Goal: Information Seeking & Learning: Learn about a topic

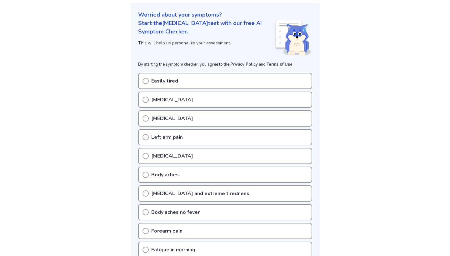
click at [198, 83] on div "Easily tired" at bounding box center [225, 81] width 174 height 16
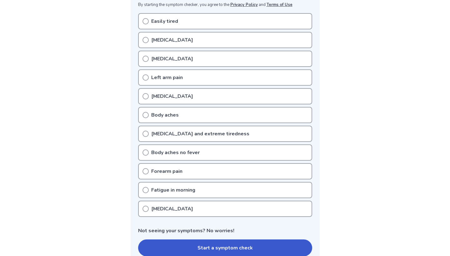
scroll to position [129, 0]
click at [146, 22] on icon at bounding box center [145, 22] width 6 height 6
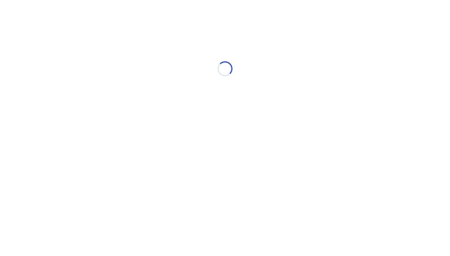
click at [144, 81] on div "Loading..." at bounding box center [224, 68] width 177 height 125
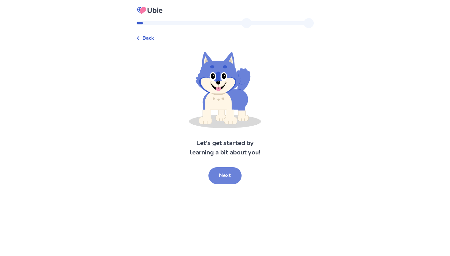
click at [225, 173] on button "Next" at bounding box center [224, 175] width 33 height 17
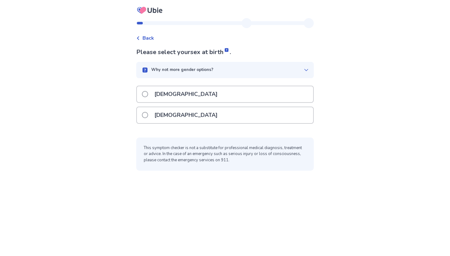
click at [152, 112] on label "[DEMOGRAPHIC_DATA]" at bounding box center [181, 115] width 79 height 16
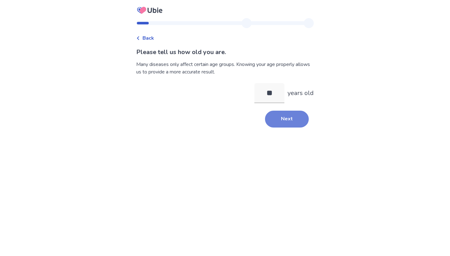
type input "**"
click at [291, 123] on button "Next" at bounding box center [287, 119] width 44 height 17
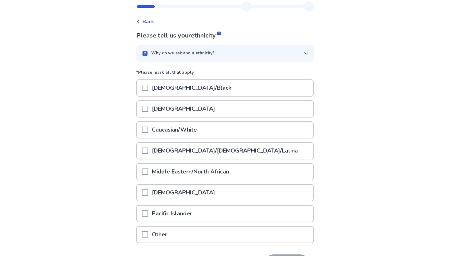
scroll to position [19, 0]
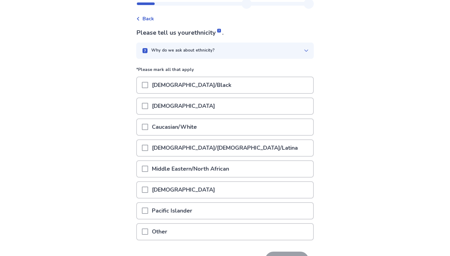
click at [148, 126] on span at bounding box center [145, 127] width 6 height 6
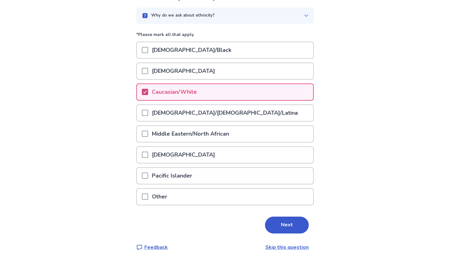
scroll to position [55, 0]
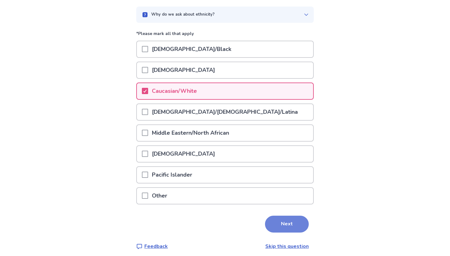
click at [289, 227] on button "Next" at bounding box center [287, 223] width 44 height 17
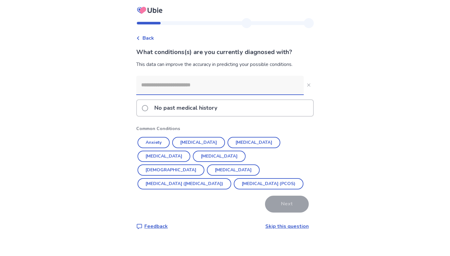
click at [150, 36] on span "Back" at bounding box center [148, 37] width 12 height 7
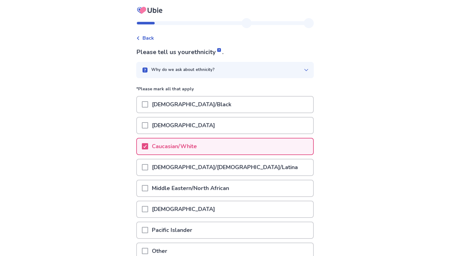
click at [149, 37] on span "Back" at bounding box center [148, 37] width 12 height 7
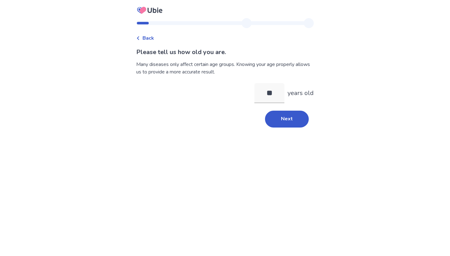
click at [150, 37] on span "Back" at bounding box center [148, 37] width 12 height 7
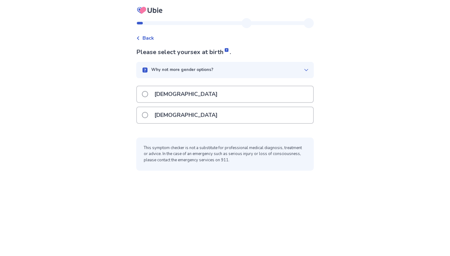
click at [150, 37] on span "Back" at bounding box center [148, 37] width 12 height 7
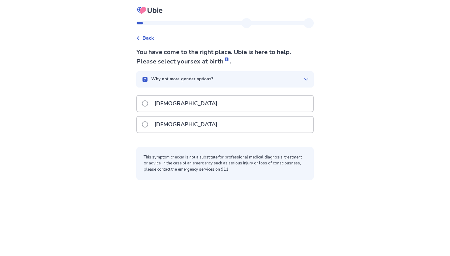
click at [219, 122] on div "[DEMOGRAPHIC_DATA]" at bounding box center [225, 124] width 176 height 16
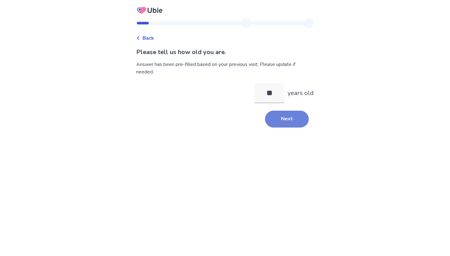
click at [287, 124] on button "Next" at bounding box center [287, 119] width 44 height 17
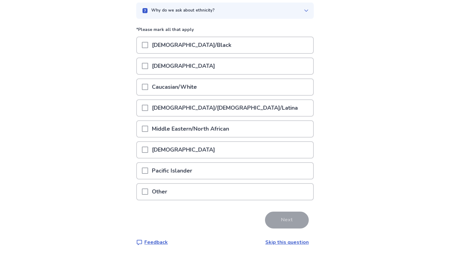
scroll to position [59, 0]
click at [200, 82] on p "Caucasian/White" at bounding box center [174, 87] width 52 height 16
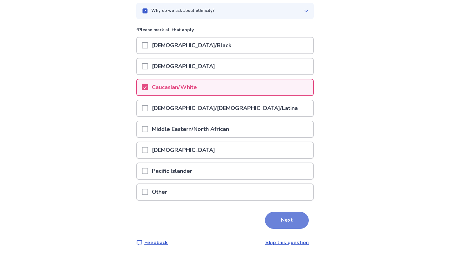
click at [290, 218] on button "Next" at bounding box center [287, 220] width 44 height 17
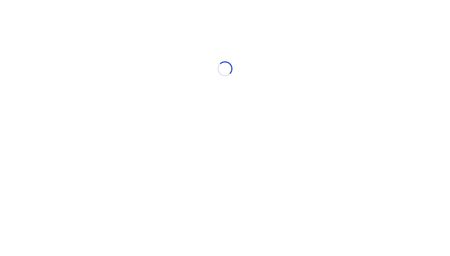
scroll to position [0, 0]
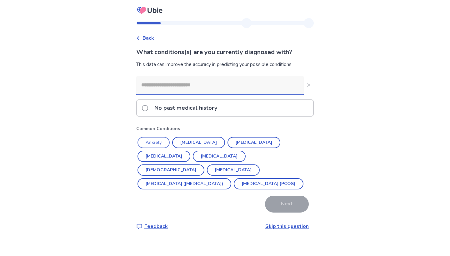
click at [155, 146] on button "Anxiety" at bounding box center [153, 142] width 32 height 11
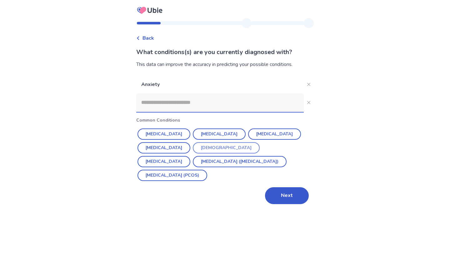
click at [209, 146] on button "[DEMOGRAPHIC_DATA]" at bounding box center [226, 147] width 67 height 11
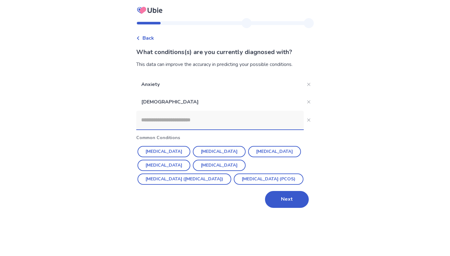
click at [171, 117] on input at bounding box center [219, 120] width 167 height 19
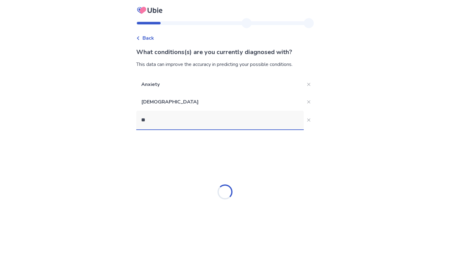
type input "*"
type input "****"
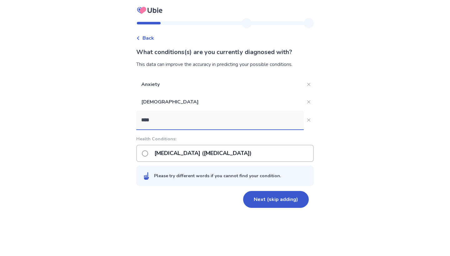
click at [254, 152] on p "Post-traumatic stress disorder (PTSD)" at bounding box center [202, 153] width 105 height 16
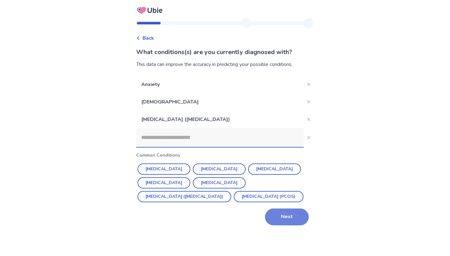
click at [292, 225] on button "Next" at bounding box center [287, 216] width 44 height 17
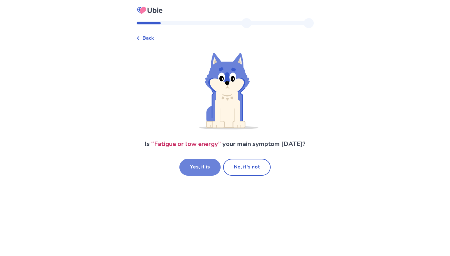
click at [196, 167] on button "Yes, it is" at bounding box center [199, 167] width 41 height 17
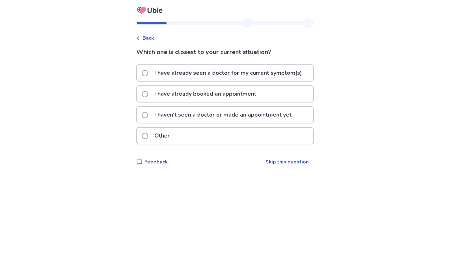
click at [182, 113] on p "I haven't seen a doctor or made an appointment yet" at bounding box center [222, 115] width 145 height 16
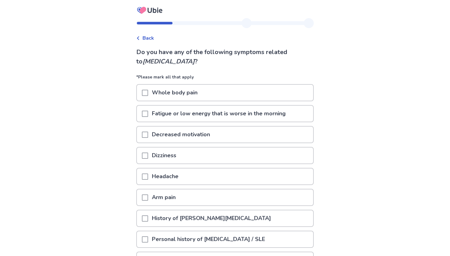
click at [145, 114] on div "Fatigue or low energy that is worse in the morning" at bounding box center [225, 114] width 176 height 16
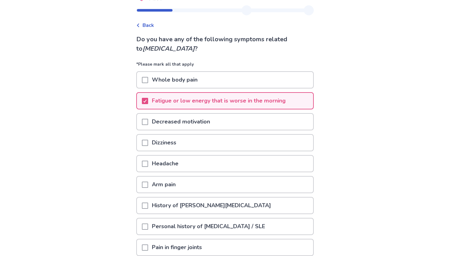
scroll to position [14, 0]
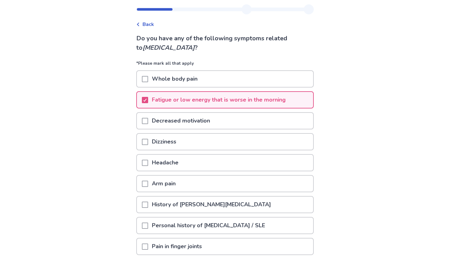
click at [148, 121] on span at bounding box center [145, 121] width 6 height 6
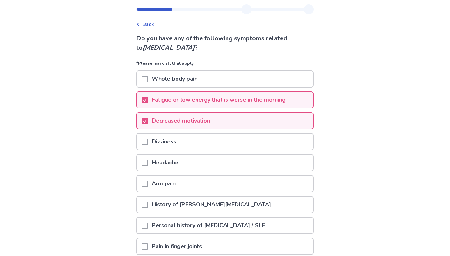
click at [148, 163] on span at bounding box center [145, 163] width 6 height 6
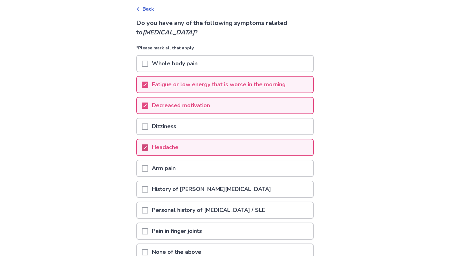
scroll to position [32, 0]
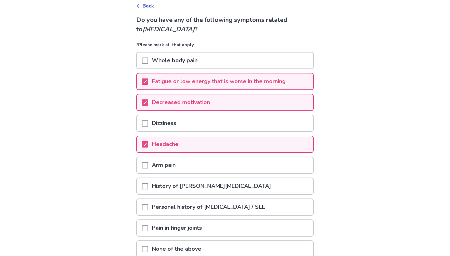
click at [147, 125] on span at bounding box center [145, 123] width 6 height 6
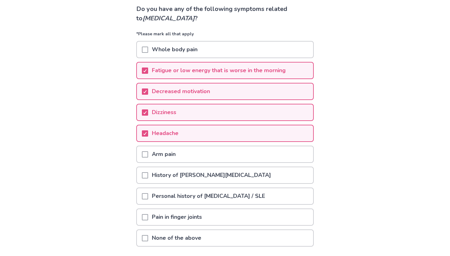
scroll to position [48, 0]
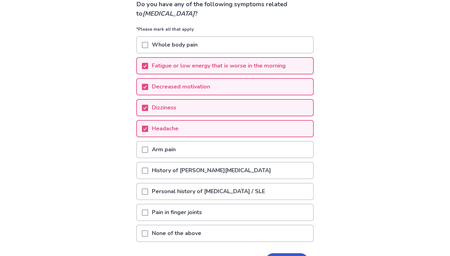
click at [148, 147] on span at bounding box center [145, 149] width 6 height 6
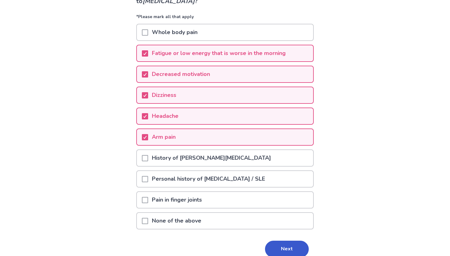
scroll to position [62, 0]
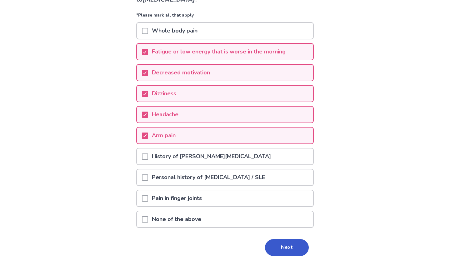
click at [148, 198] on span at bounding box center [145, 198] width 6 height 6
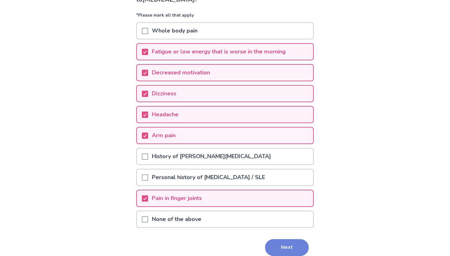
click at [285, 241] on button "Next" at bounding box center [287, 247] width 44 height 17
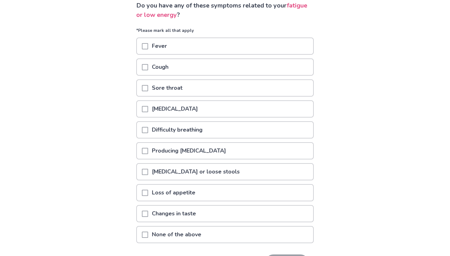
scroll to position [47, 0]
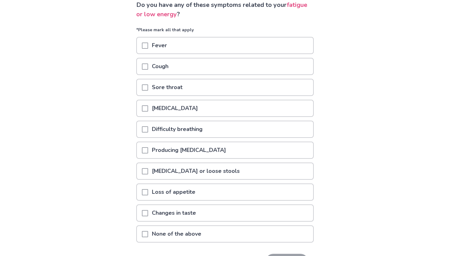
click at [147, 129] on span at bounding box center [145, 129] width 6 height 6
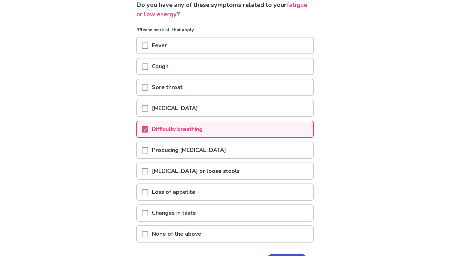
click at [147, 104] on div at bounding box center [145, 108] width 6 height 16
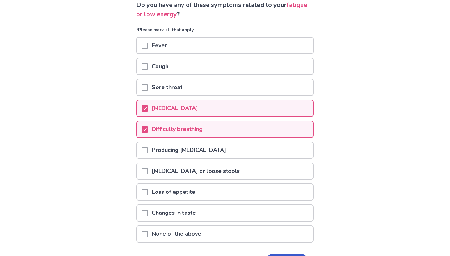
click at [148, 192] on span at bounding box center [145, 192] width 6 height 6
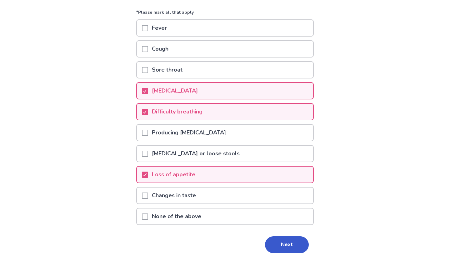
scroll to position [67, 0]
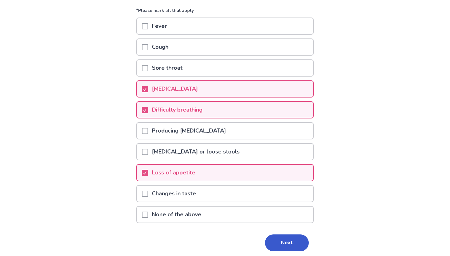
click at [148, 192] on span at bounding box center [145, 193] width 6 height 6
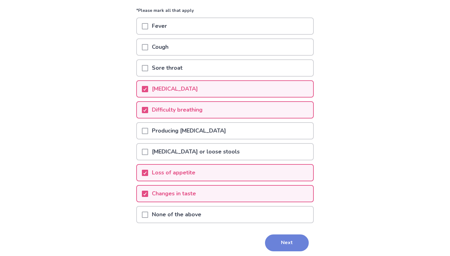
click at [290, 245] on button "Next" at bounding box center [287, 242] width 44 height 17
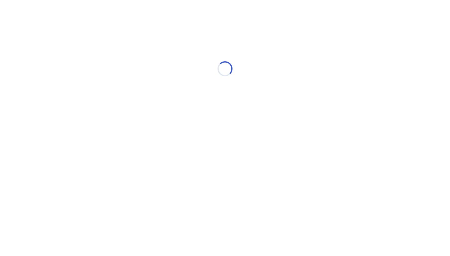
scroll to position [0, 0]
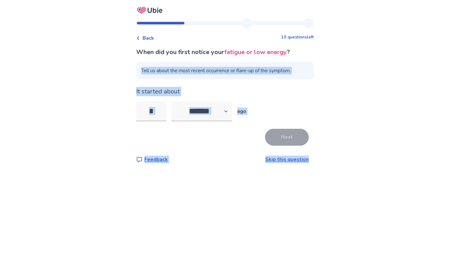
drag, startPoint x: 262, startPoint y: 196, endPoint x: 178, endPoint y: 64, distance: 156.7
click at [178, 60] on div "Back 10 questions left When did you first notice your fatigue or low energy ? T…" at bounding box center [225, 128] width 450 height 256
select select "*"
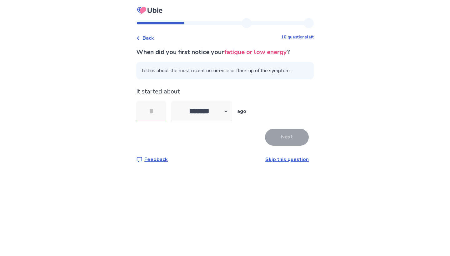
click at [159, 105] on input "tel" at bounding box center [151, 111] width 30 height 20
type input "*"
click at [293, 142] on button "Next" at bounding box center [287, 137] width 44 height 17
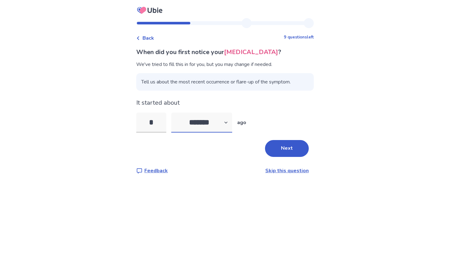
select select "*"
click at [276, 146] on button "Next" at bounding box center [287, 148] width 44 height 17
select select "*"
click at [276, 141] on button "Next" at bounding box center [287, 148] width 44 height 17
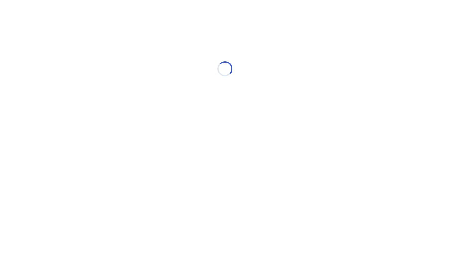
select select "*"
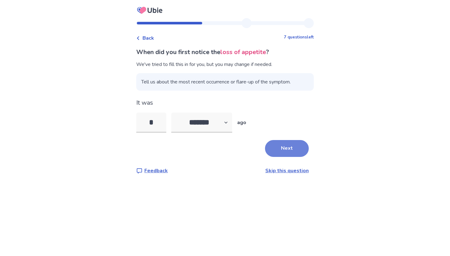
click at [293, 147] on button "Next" at bounding box center [287, 148] width 44 height 17
select select "*"
click at [293, 147] on button "Next" at bounding box center [287, 148] width 44 height 17
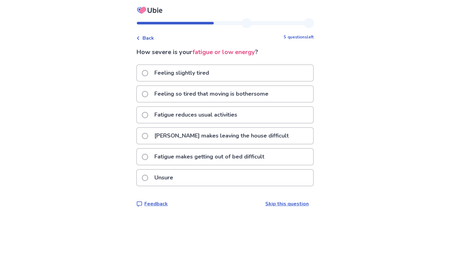
click at [155, 68] on p "Feeling slightly tired" at bounding box center [181, 73] width 62 height 16
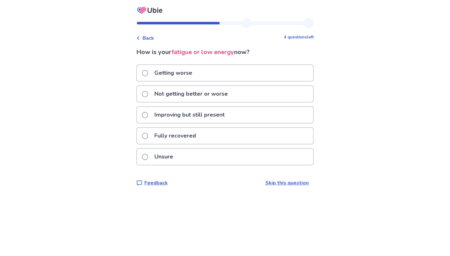
click at [145, 37] on div "Back" at bounding box center [145, 37] width 18 height 7
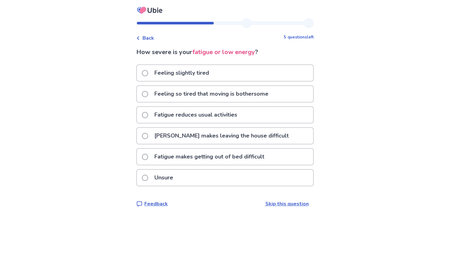
click at [147, 94] on span at bounding box center [145, 94] width 6 height 6
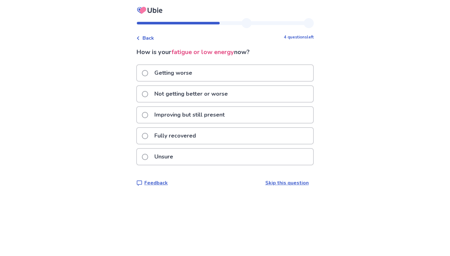
click at [148, 98] on label "Not getting better or worse" at bounding box center [187, 94] width 90 height 16
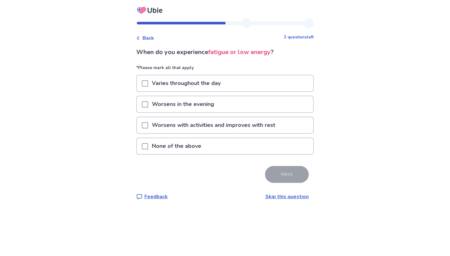
click at [148, 126] on span at bounding box center [145, 125] width 6 height 6
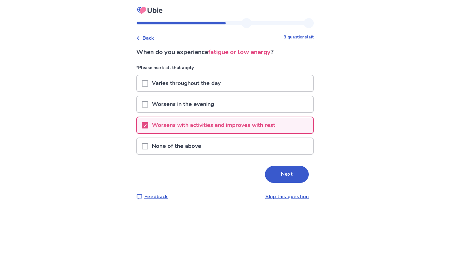
click at [148, 82] on span at bounding box center [145, 83] width 6 height 6
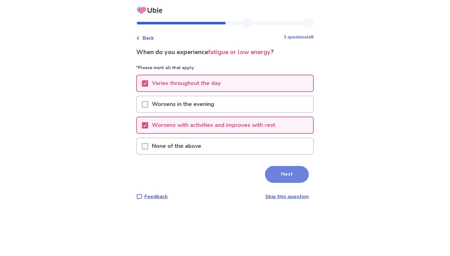
click at [283, 177] on button "Next" at bounding box center [287, 174] width 44 height 17
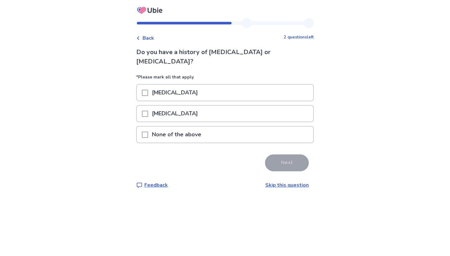
click at [146, 131] on span at bounding box center [145, 134] width 6 height 6
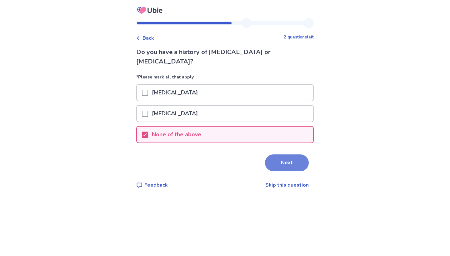
click at [288, 155] on button "Next" at bounding box center [287, 162] width 44 height 17
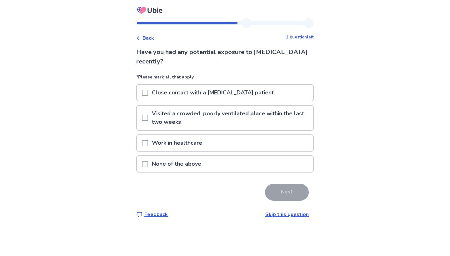
click at [278, 162] on div "None of the above" at bounding box center [225, 164] width 176 height 16
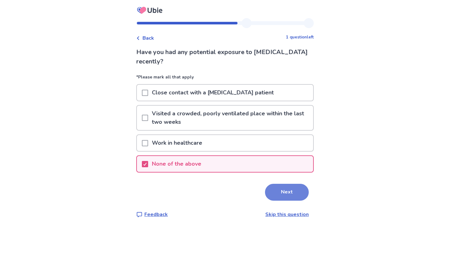
click at [291, 190] on button "Next" at bounding box center [287, 192] width 44 height 17
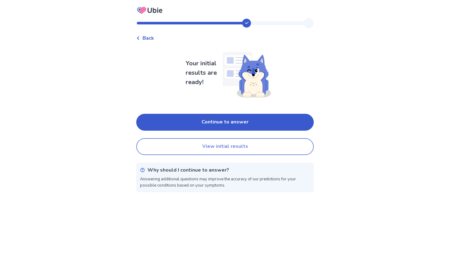
click at [204, 146] on button "View initial results" at bounding box center [224, 146] width 177 height 17
